Goal: Information Seeking & Learning: Learn about a topic

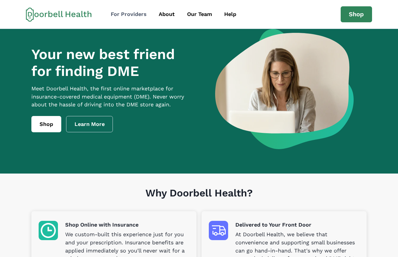
click at [123, 12] on div "For Providers" at bounding box center [129, 14] width 36 height 8
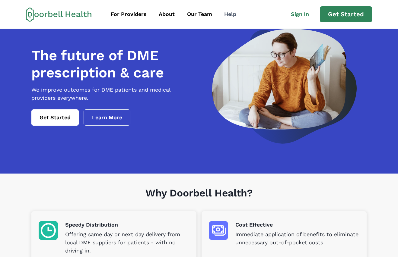
click at [232, 11] on div "Help" at bounding box center [230, 14] width 12 height 8
click at [171, 16] on div "About" at bounding box center [167, 14] width 16 height 8
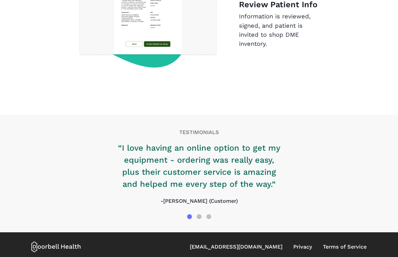
scroll to position [977, 0]
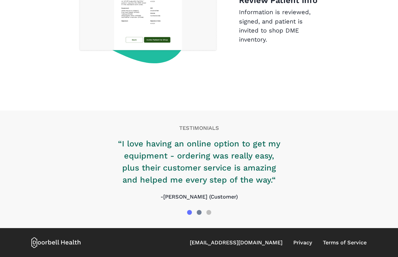
click at [198, 214] on div at bounding box center [199, 212] width 5 height 5
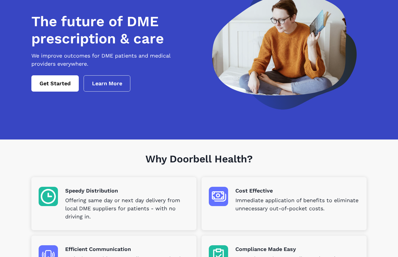
scroll to position [0, 0]
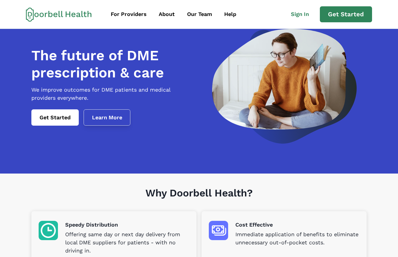
click at [112, 122] on link "Learn More" at bounding box center [107, 118] width 47 height 16
click at [136, 12] on div "For Providers" at bounding box center [129, 14] width 36 height 8
click at [127, 10] on link "For Providers" at bounding box center [128, 15] width 47 height 14
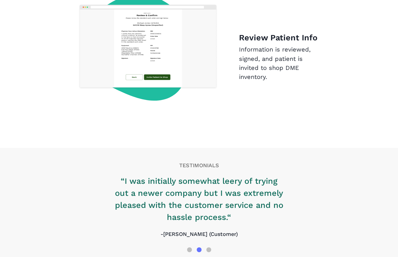
scroll to position [977, 0]
